Goal: Task Accomplishment & Management: Manage account settings

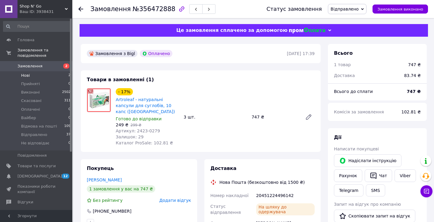
click at [38, 74] on li "Нові 2" at bounding box center [37, 75] width 74 height 8
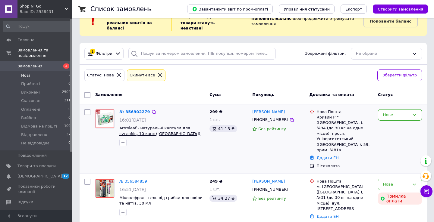
scroll to position [18, 0]
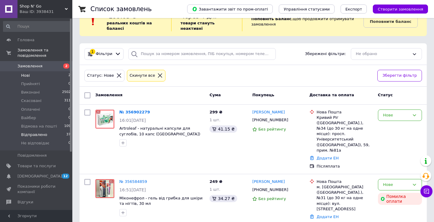
click at [52, 134] on li "Відправлено 37" at bounding box center [37, 135] width 74 height 8
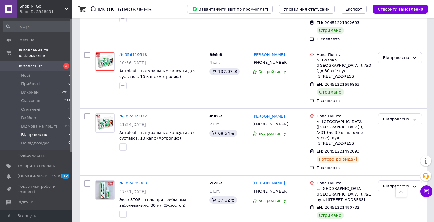
scroll to position [1956, 0]
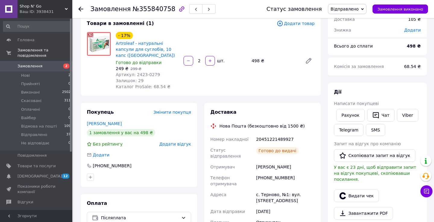
scroll to position [39, 0]
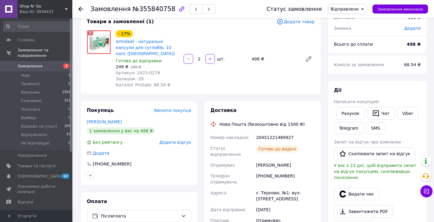
click at [274, 135] on div "20451221489927" at bounding box center [285, 137] width 61 height 11
copy div "20451221489927"
click at [380, 126] on button "SMS" at bounding box center [375, 128] width 19 height 12
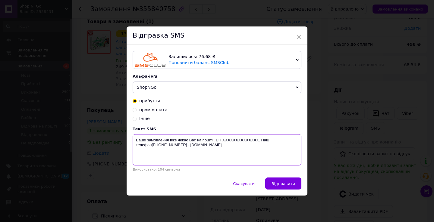
click at [244, 141] on textarea "Ваше замовлення вже чекає Вас на пошті . ЕН XXXXXXXXXXXXXX. Наш телефон+3809643…" at bounding box center [217, 149] width 169 height 31
paste textarea "20451221489927"
type textarea "Ваше замовлення вже чекає Вас на пошті . ЕН 20451221489927. Наш телефон+3809643…"
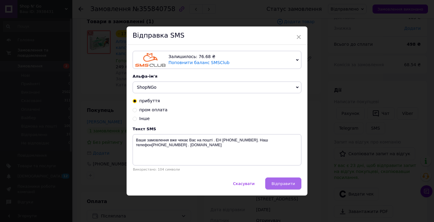
click at [275, 184] on span "Відправити" at bounding box center [284, 184] width 24 height 5
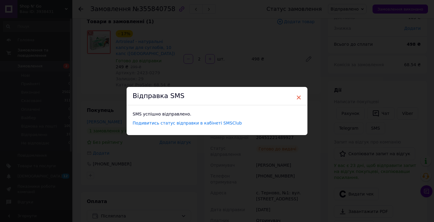
click at [298, 96] on span "×" at bounding box center [298, 98] width 5 height 10
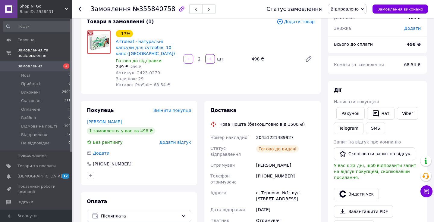
click at [194, 7] on span "button" at bounding box center [196, 9] width 4 height 5
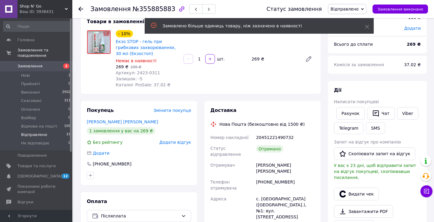
click at [55, 138] on li "Відправлено 37" at bounding box center [37, 135] width 74 height 8
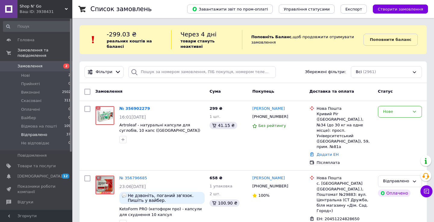
click at [39, 135] on span "Відправлено" at bounding box center [34, 134] width 26 height 5
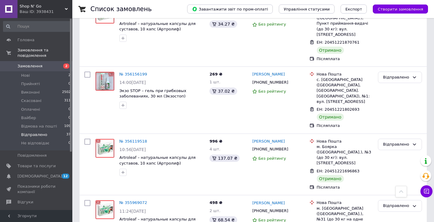
scroll to position [1885, 0]
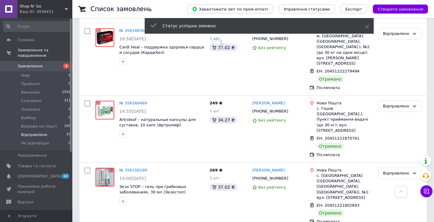
scroll to position [1778, 0]
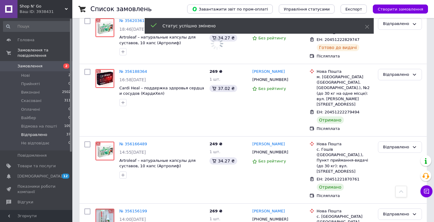
scroll to position [1731, 0]
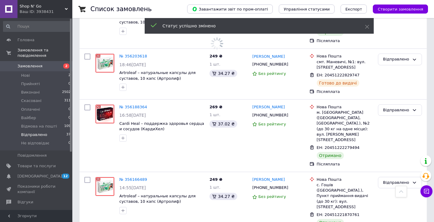
scroll to position [1714, 0]
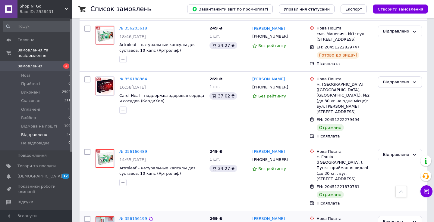
scroll to position [1677, 0]
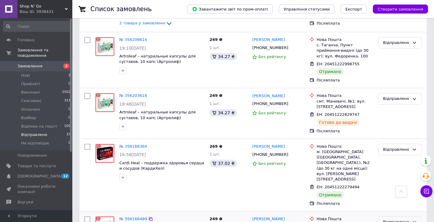
click at [397, 219] on div "Відправлено" at bounding box center [396, 222] width 27 height 6
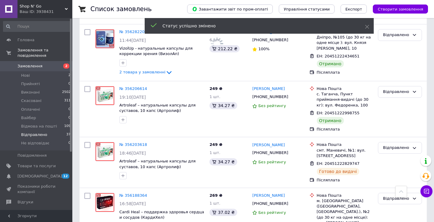
scroll to position [1626, 0]
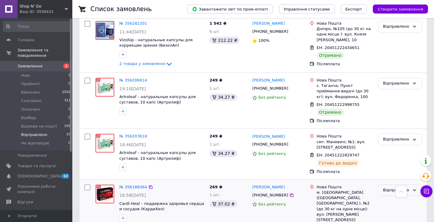
click at [392, 188] on div "Відправлено" at bounding box center [396, 191] width 27 height 6
click at [390, 209] on li "Виконано" at bounding box center [399, 214] width 43 height 11
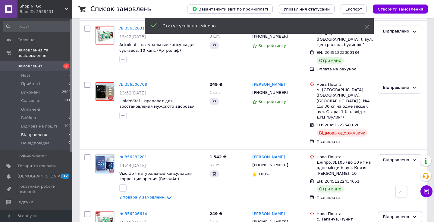
scroll to position [1513, 0]
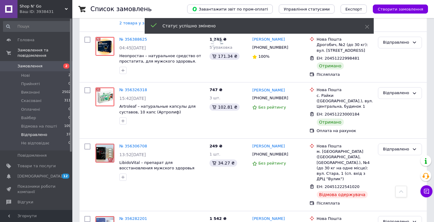
scroll to position [1458, 0]
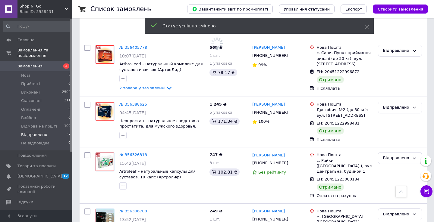
scroll to position [1389, 0]
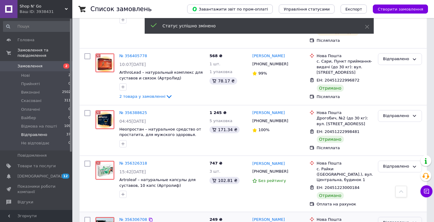
click at [387, 220] on div "Відправлено" at bounding box center [396, 223] width 27 height 6
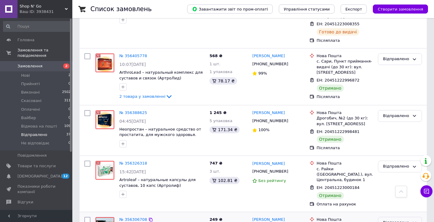
scroll to position [31, 0]
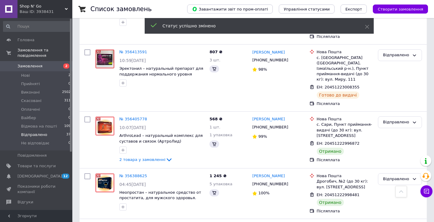
scroll to position [1296, 0]
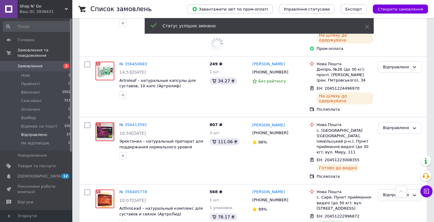
scroll to position [1252, 0]
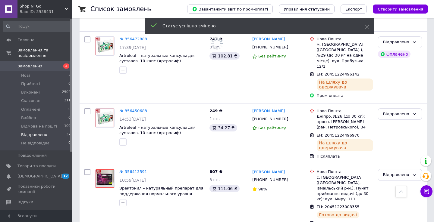
scroll to position [1204, 0]
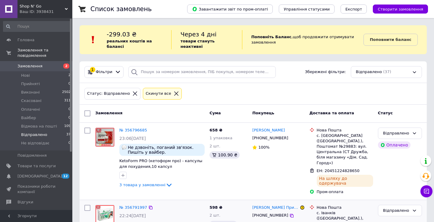
scroll to position [0, 0]
